Goal: Task Accomplishment & Management: Use online tool/utility

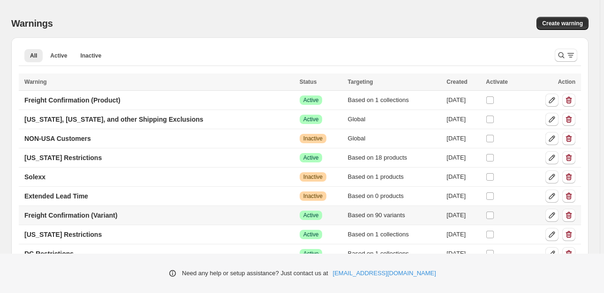
click at [150, 218] on td "Freight Confirmation (Variant)" at bounding box center [158, 215] width 278 height 19
click at [107, 215] on p "Freight Confirmation (Variant)" at bounding box center [70, 215] width 93 height 9
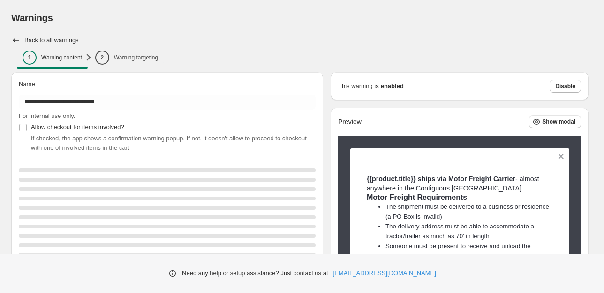
type input "**********"
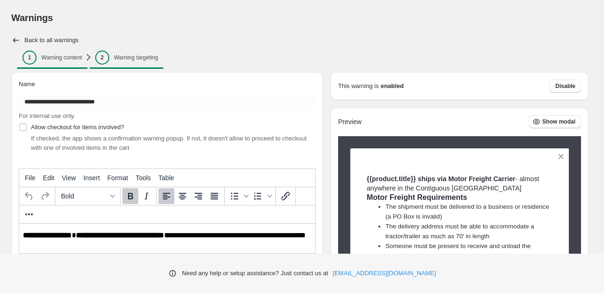
click at [143, 57] on p "Warning targeting" at bounding box center [136, 57] width 44 height 7
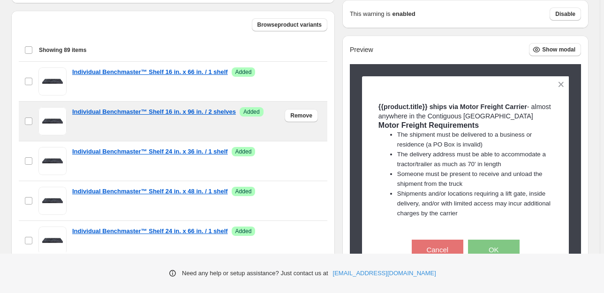
scroll to position [271, 0]
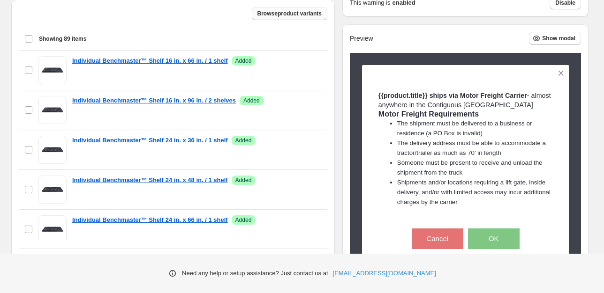
click at [280, 18] on button "Browse product variants" at bounding box center [289, 13] width 75 height 13
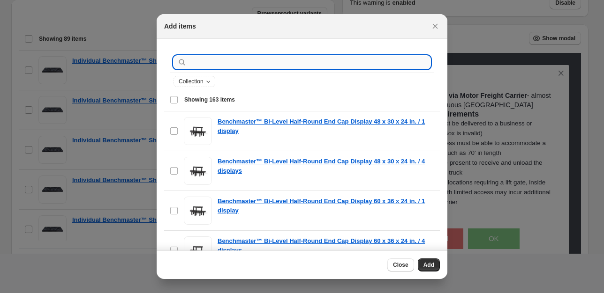
click at [243, 67] on input ":r2u:" at bounding box center [309, 62] width 242 height 13
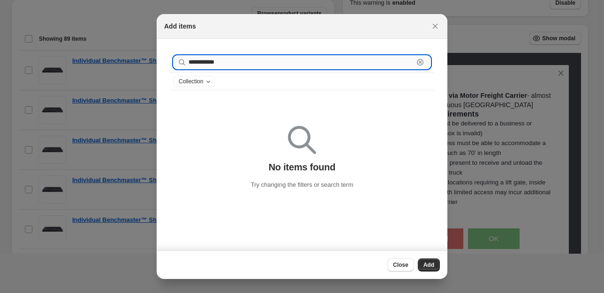
drag, startPoint x: 243, startPoint y: 64, endPoint x: 177, endPoint y: 63, distance: 66.1
click at [188, 63] on input "**********" at bounding box center [300, 62] width 225 height 13
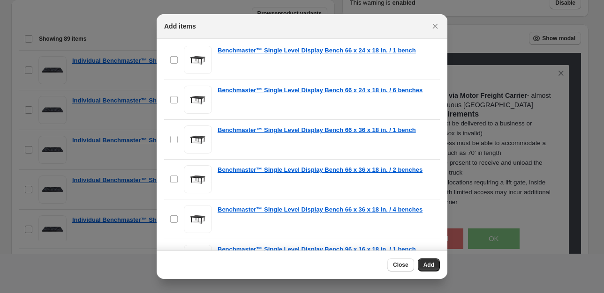
scroll to position [528, 0]
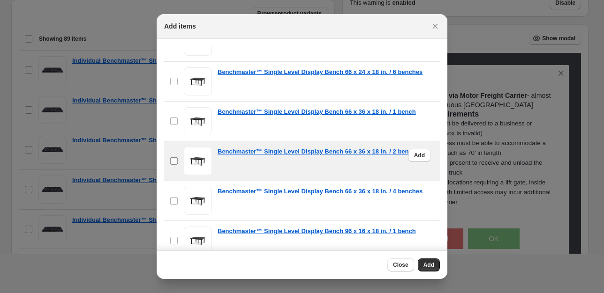
type input "**********"
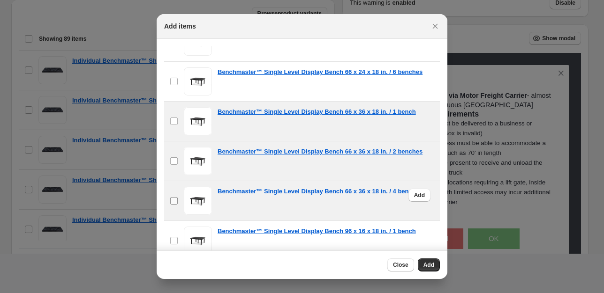
click at [178, 200] on span ":r2u:" at bounding box center [174, 201] width 8 height 8
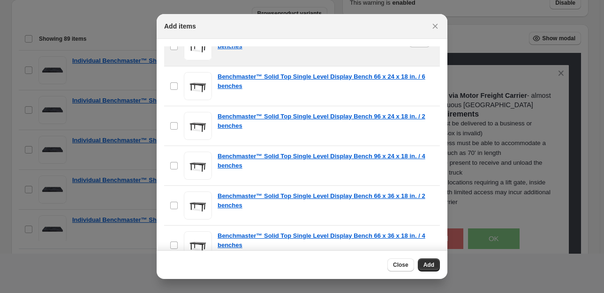
scroll to position [1380, 0]
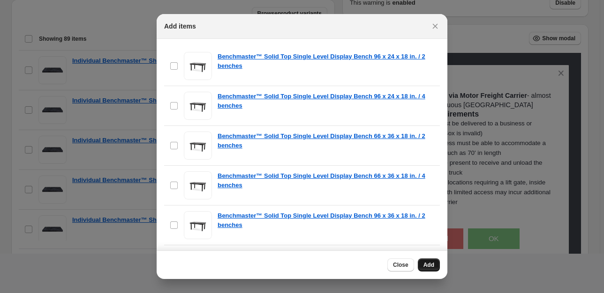
click at [427, 266] on span "Add" at bounding box center [428, 264] width 11 height 7
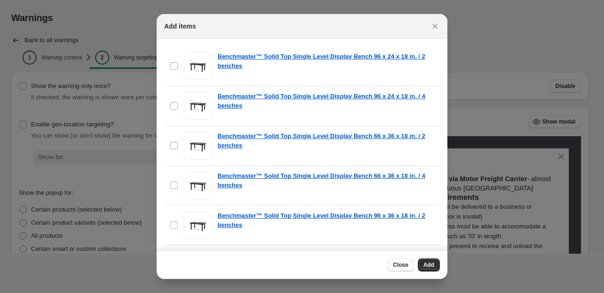
click at [400, 266] on span "Close" at bounding box center [400, 264] width 15 height 7
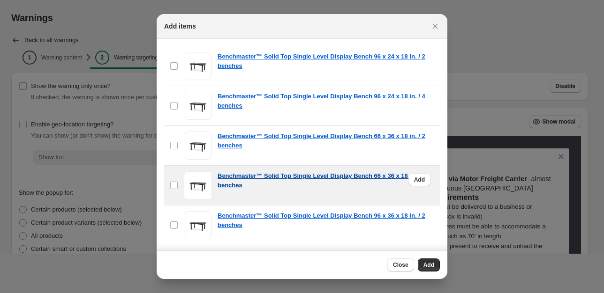
scroll to position [271, 0]
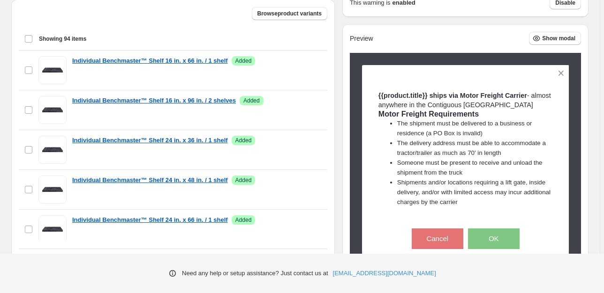
click at [3, 116] on div "Warnings. This page is ready Warnings Back to all warnings 1 Warning content 2 …" at bounding box center [299, 17] width 599 height 577
click at [2, 136] on div "Warnings. This page is ready Warnings Back to all warnings 1 Warning content 2 …" at bounding box center [299, 17] width 599 height 577
click at [10, 93] on div "Show the warning only once? If checked, the warning is shown once per customer …" at bounding box center [169, 39] width 331 height 492
